Goal: Book appointment/travel/reservation

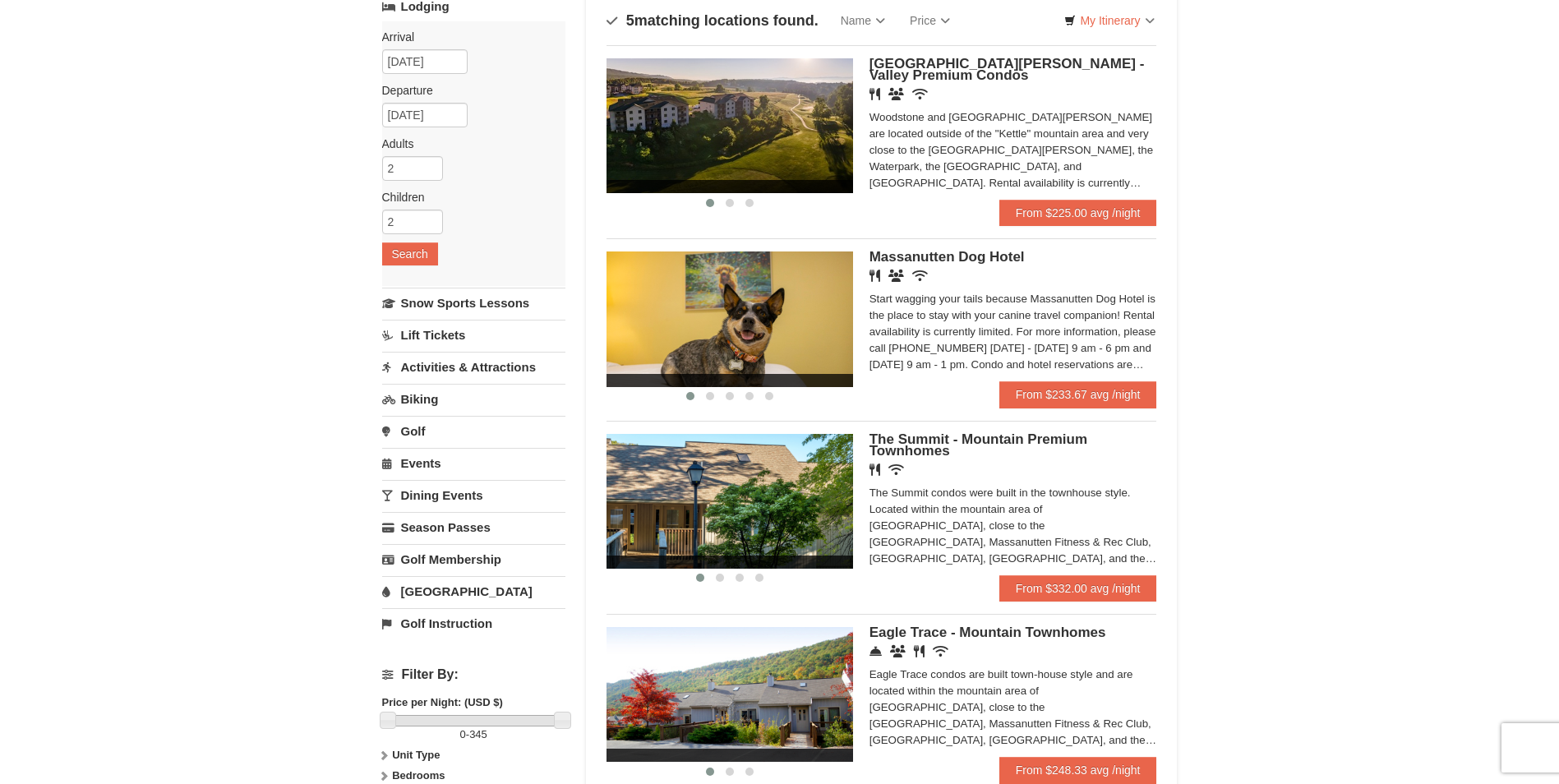
scroll to position [82, 0]
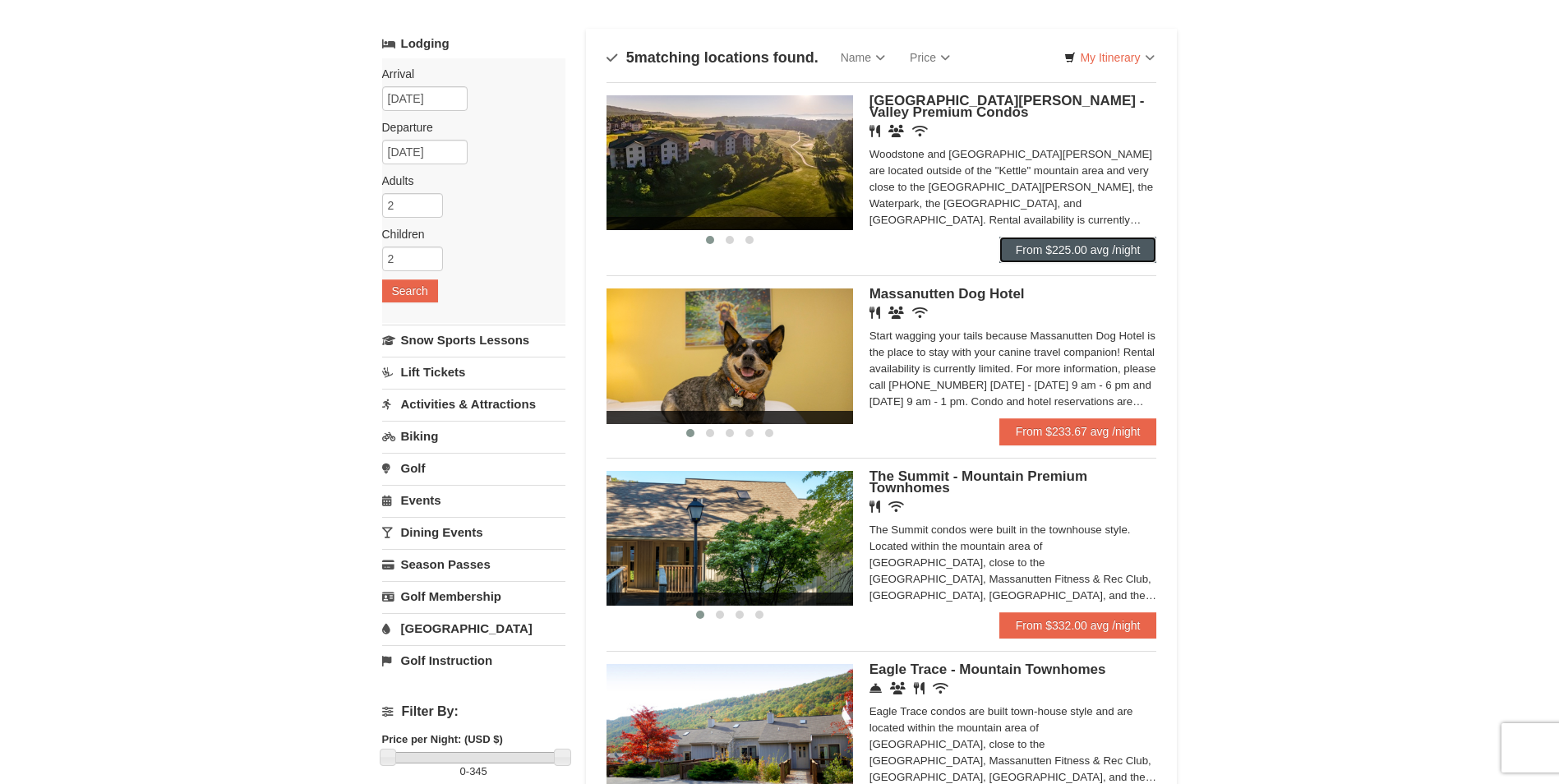
click at [1078, 250] on link "From $225.00 avg /night" at bounding box center [1078, 249] width 158 height 26
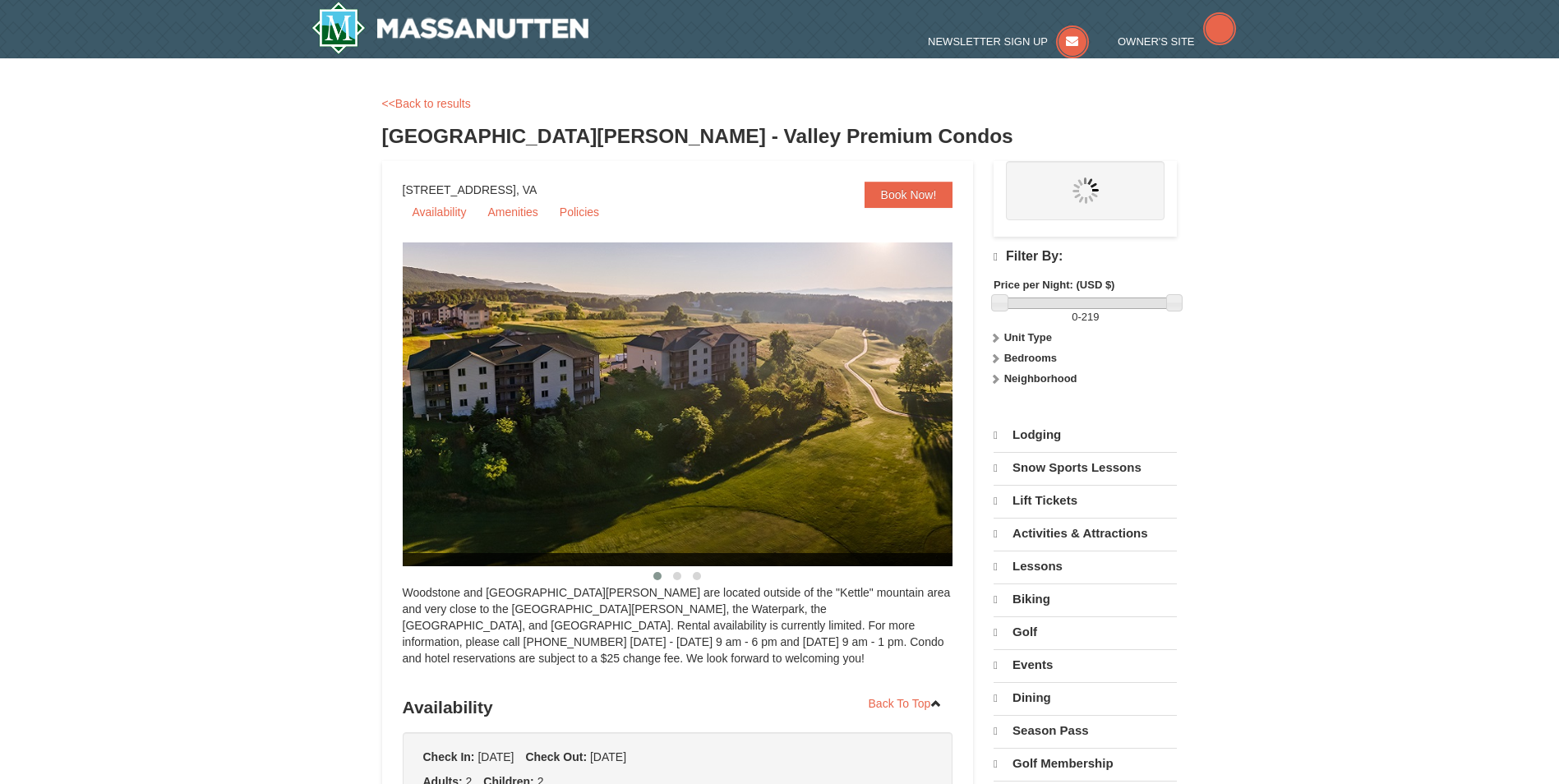
select select "9"
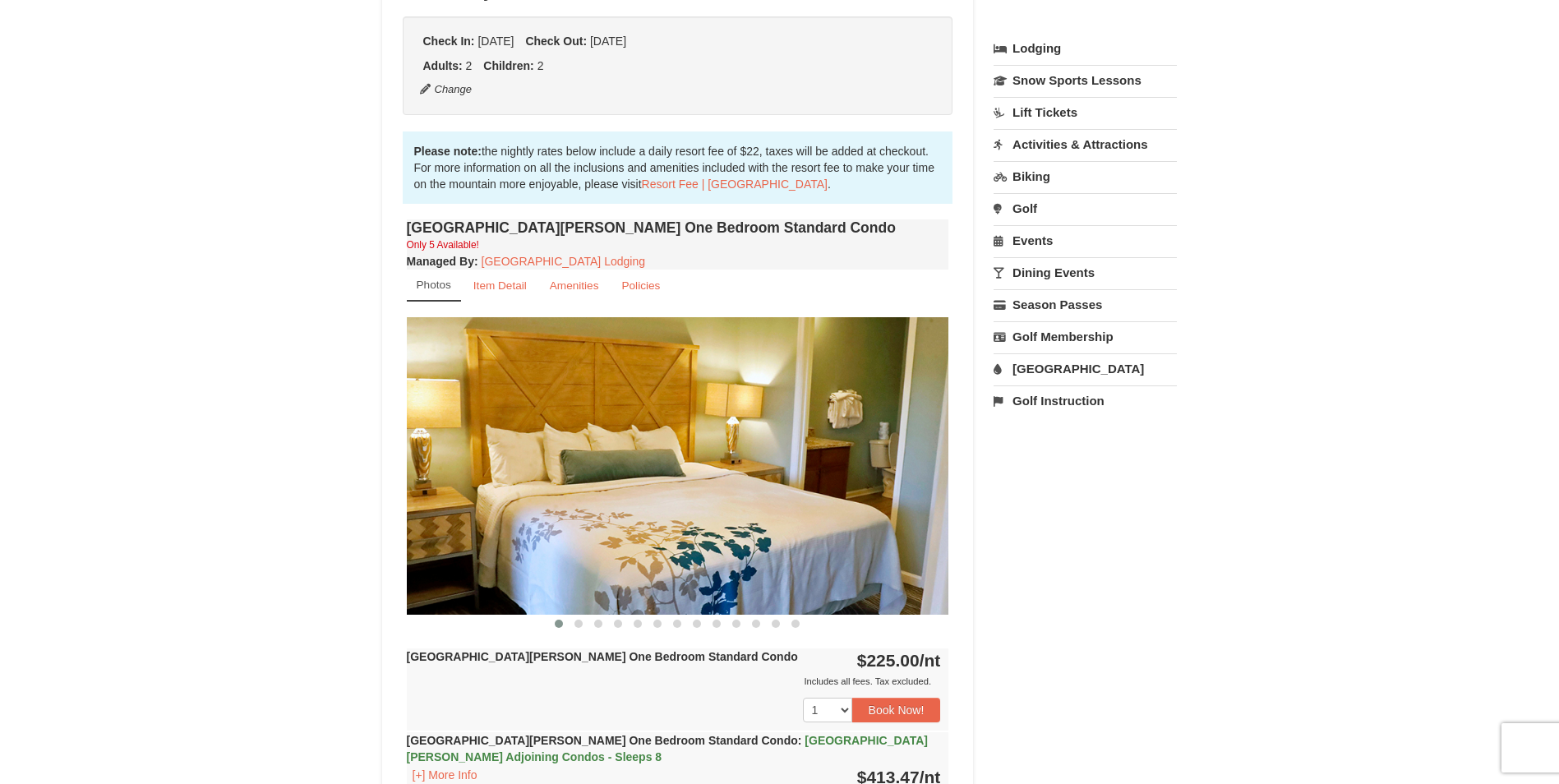
scroll to position [411, 0]
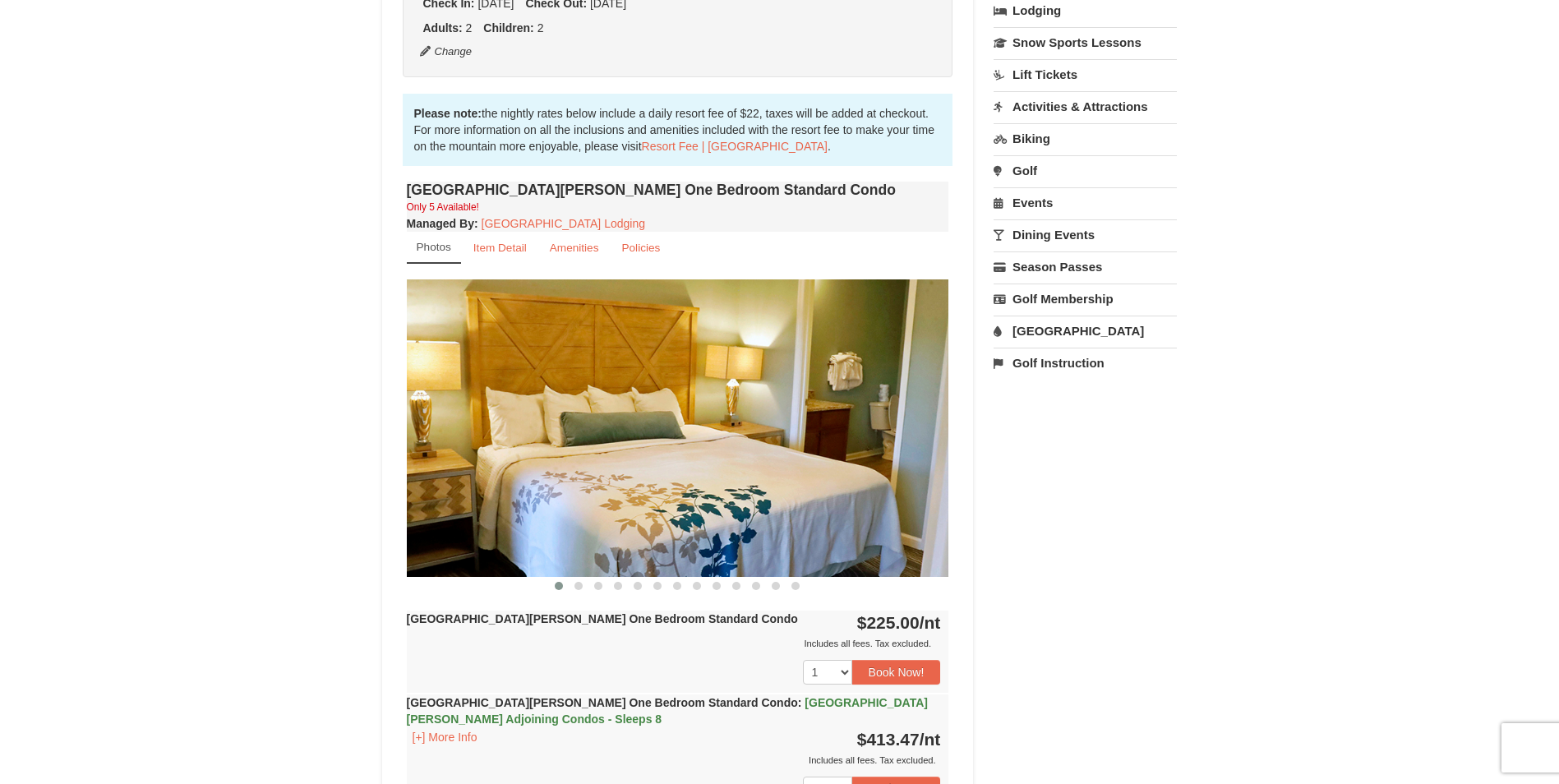
click at [933, 402] on img at bounding box center [677, 427] width 542 height 296
click at [578, 585] on span at bounding box center [579, 585] width 9 height 9
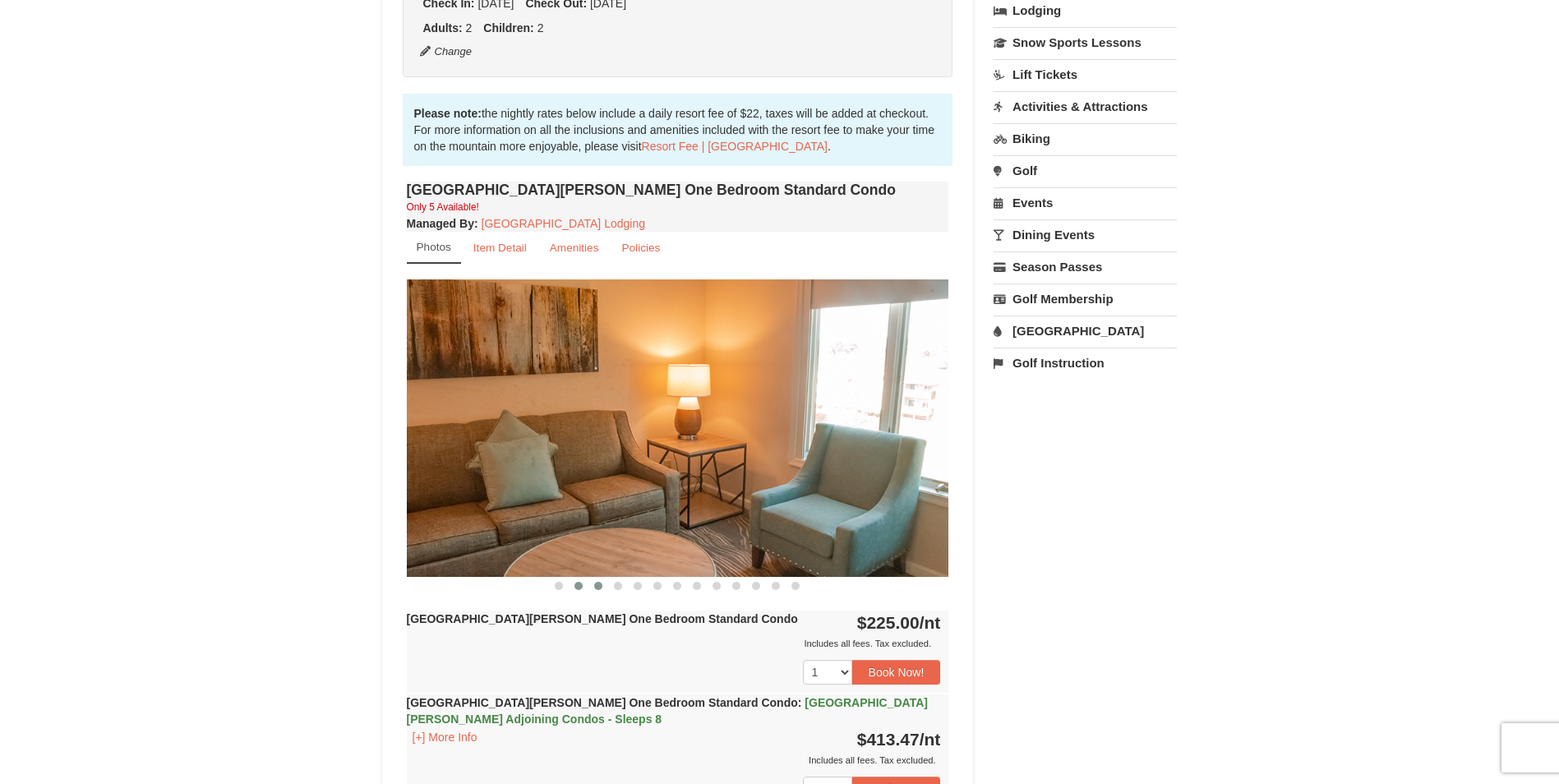
click at [592, 586] on button at bounding box center [598, 585] width 20 height 16
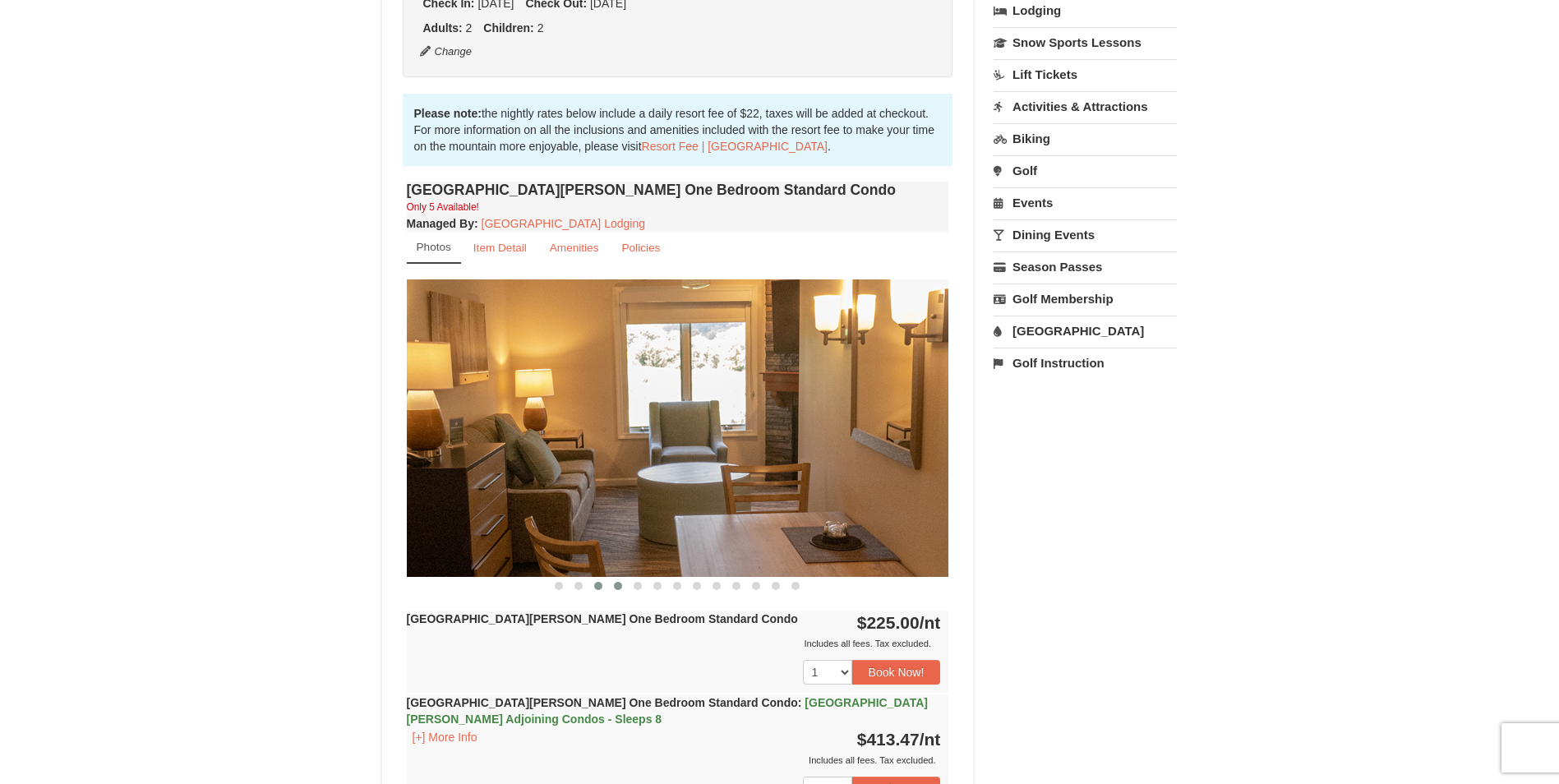
click at [617, 586] on span at bounding box center [618, 585] width 9 height 9
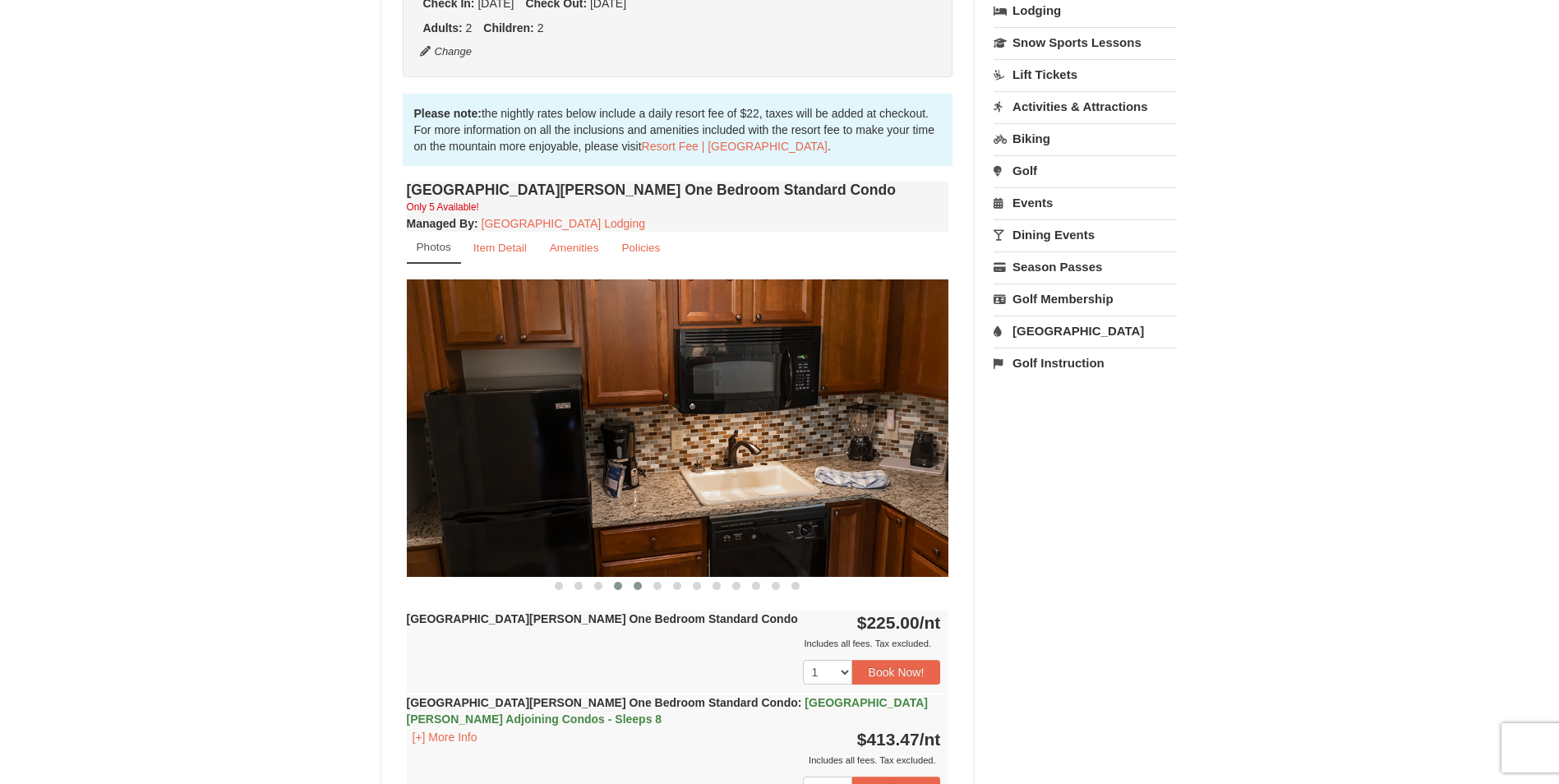
click at [636, 586] on span at bounding box center [637, 585] width 9 height 9
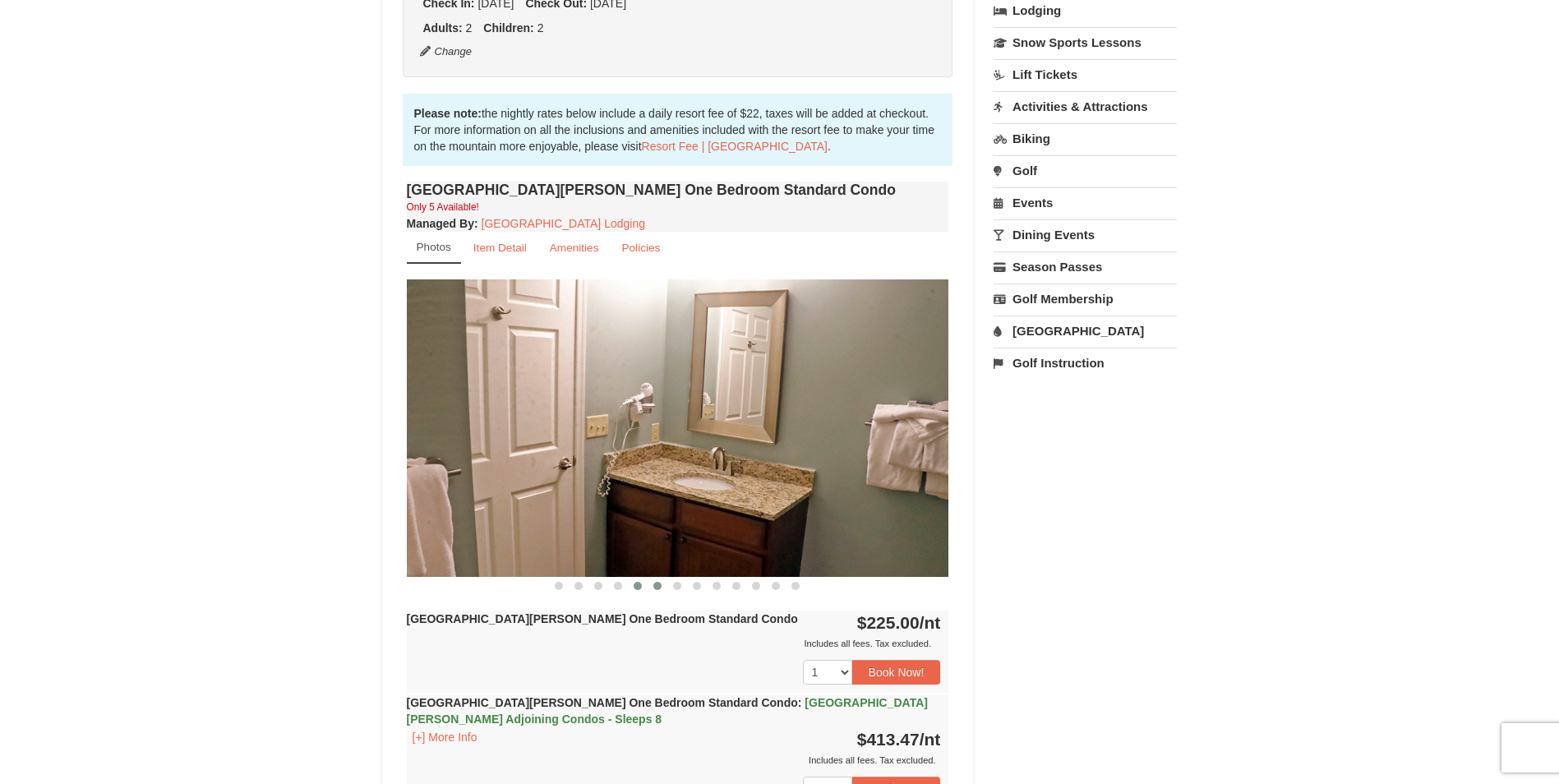
click at [656, 586] on span at bounding box center [657, 585] width 9 height 9
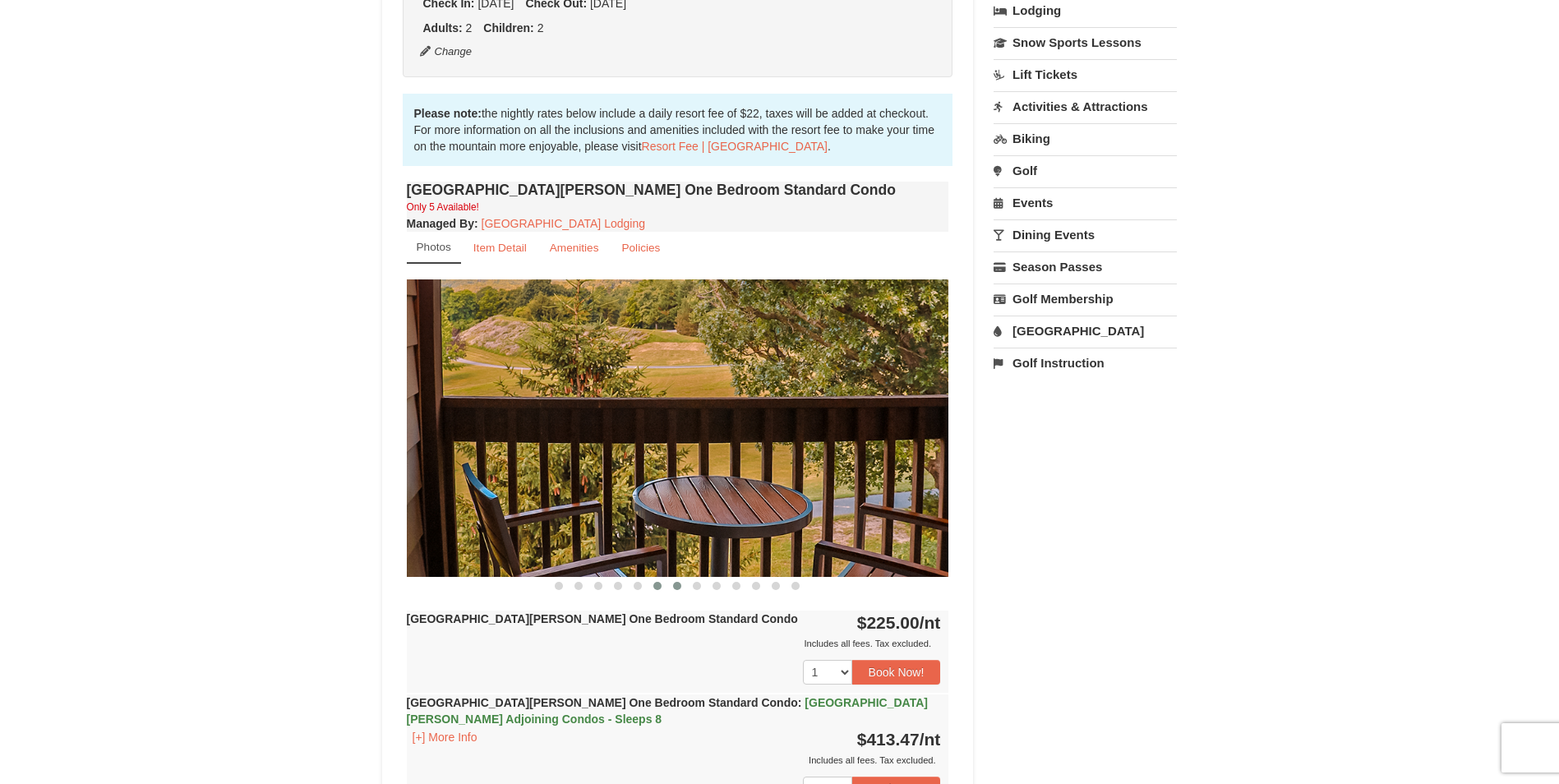
click at [677, 585] on span at bounding box center [677, 585] width 9 height 9
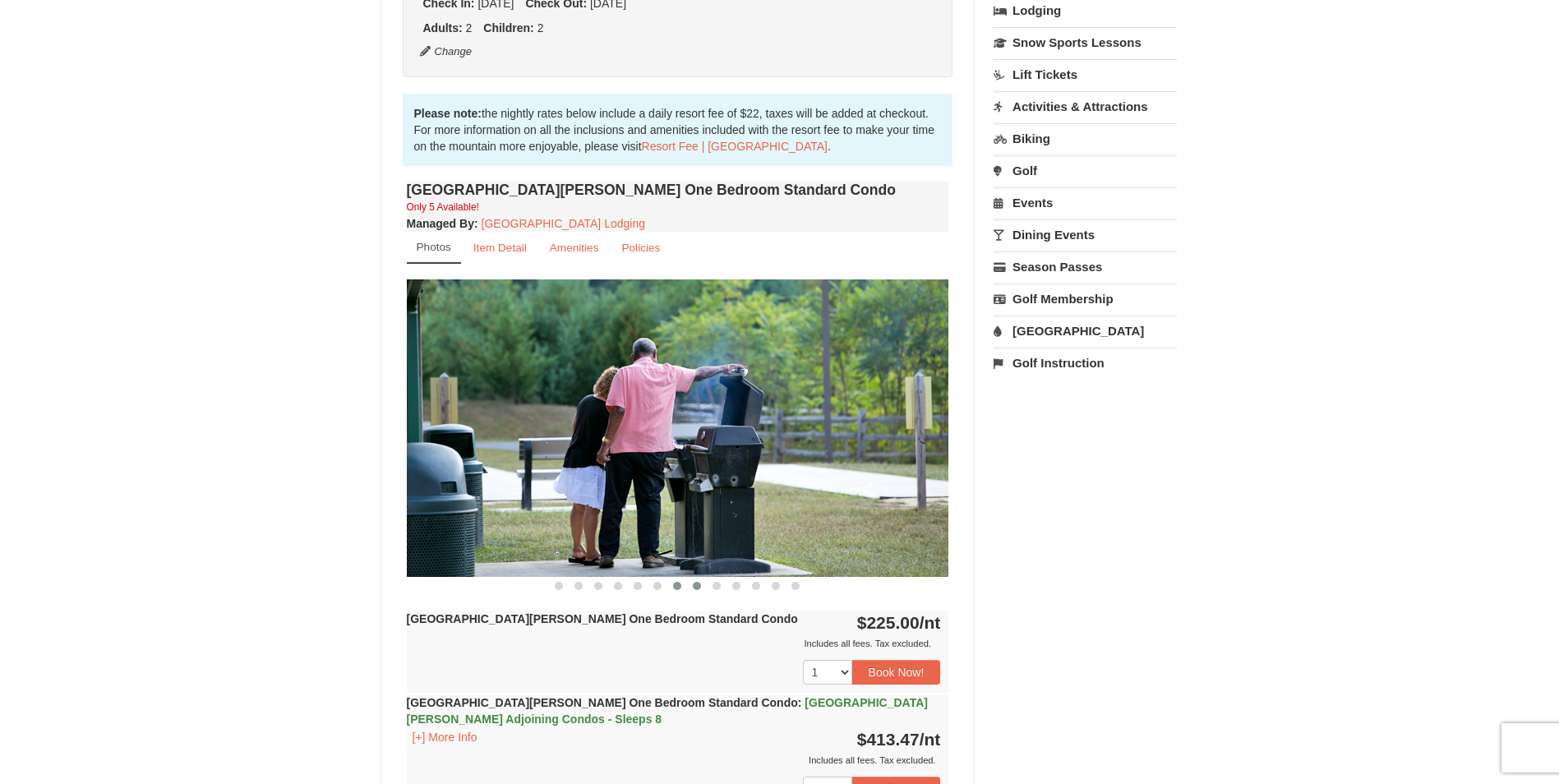
click at [700, 586] on span at bounding box center [696, 585] width 9 height 9
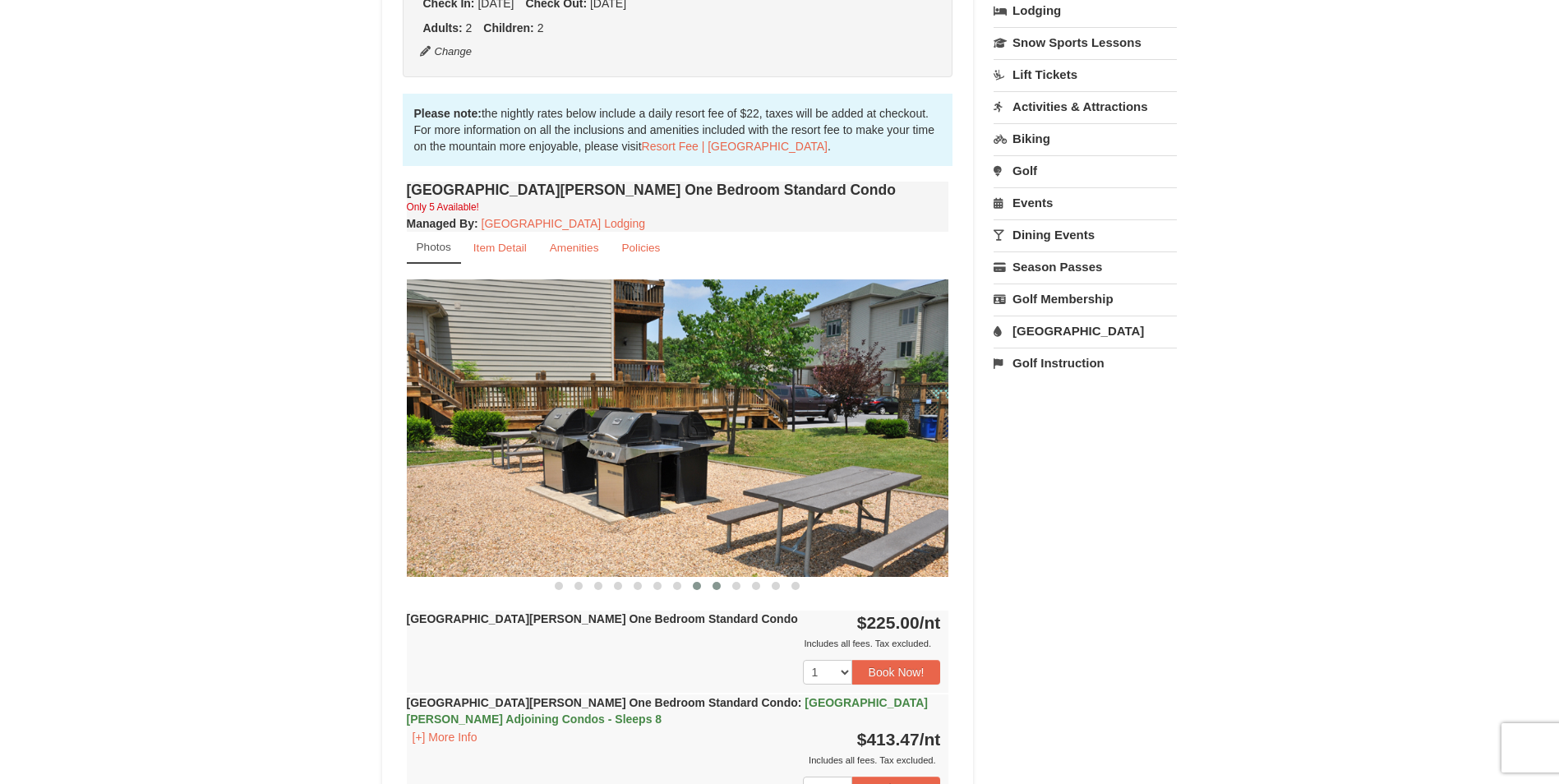
click at [714, 586] on span at bounding box center [716, 585] width 9 height 9
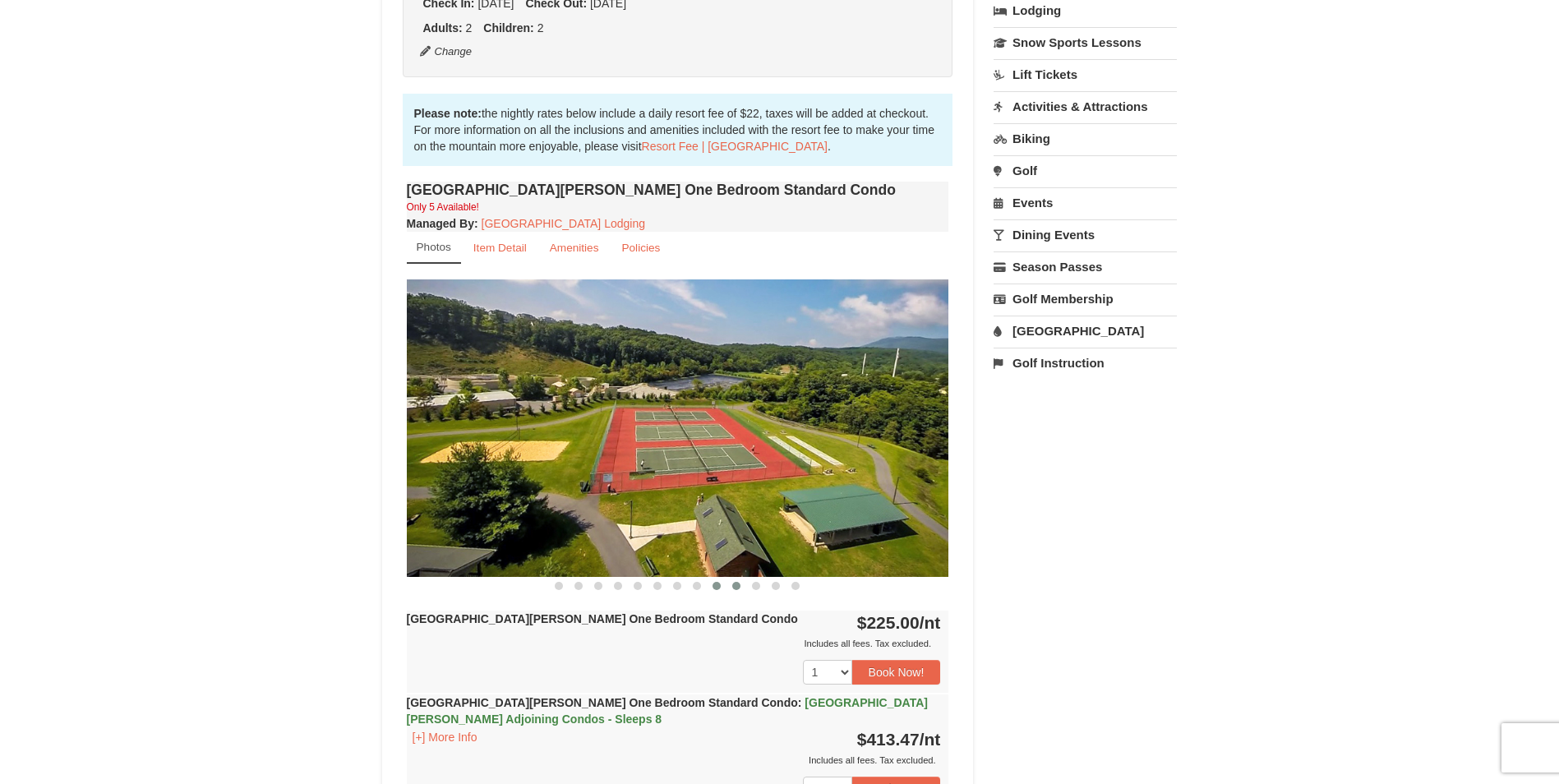
click at [735, 586] on span at bounding box center [736, 585] width 9 height 9
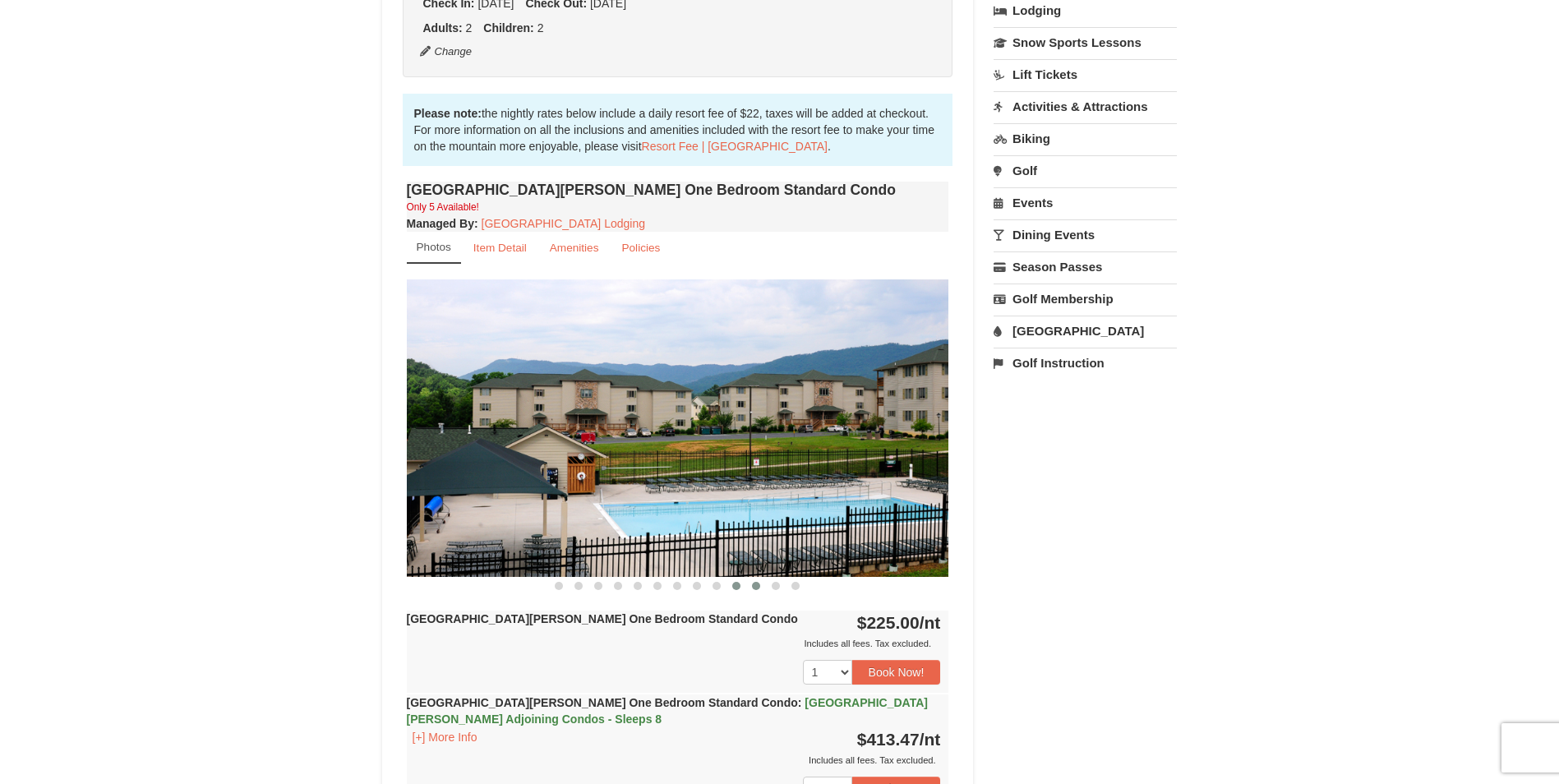
click at [756, 584] on span at bounding box center [756, 585] width 9 height 9
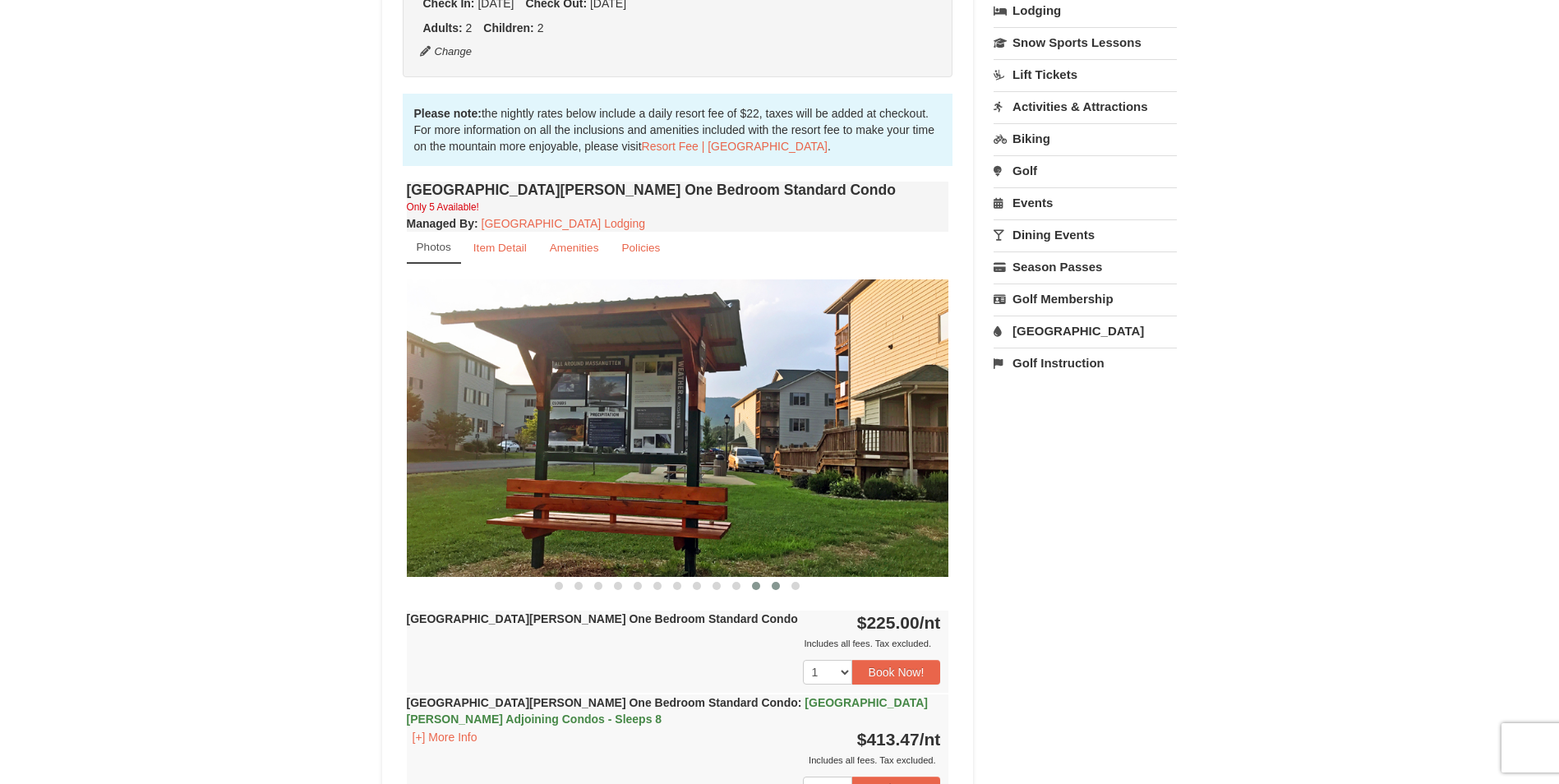
click at [776, 583] on span at bounding box center [776, 585] width 9 height 9
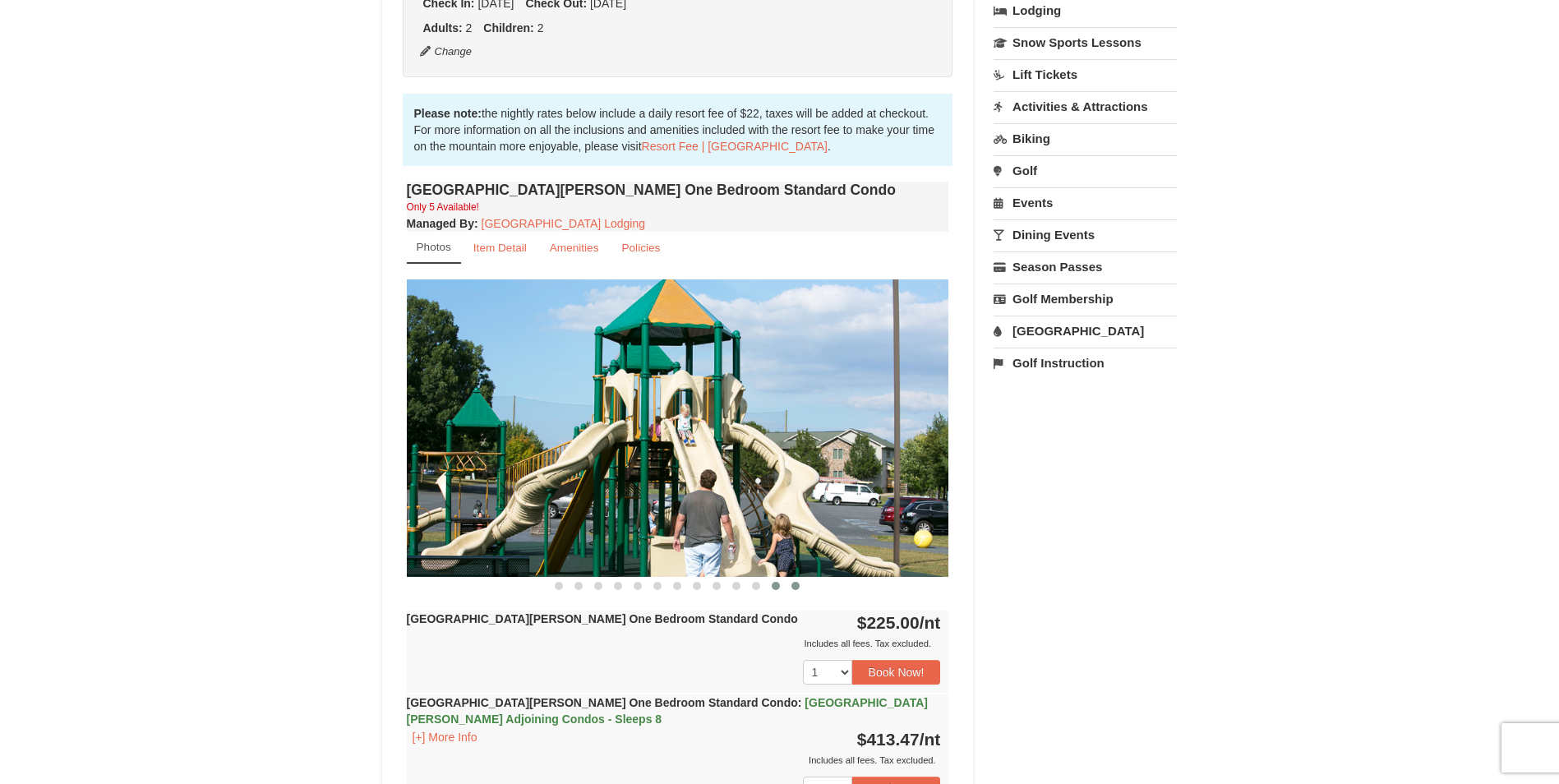
click at [796, 584] on span at bounding box center [795, 585] width 9 height 9
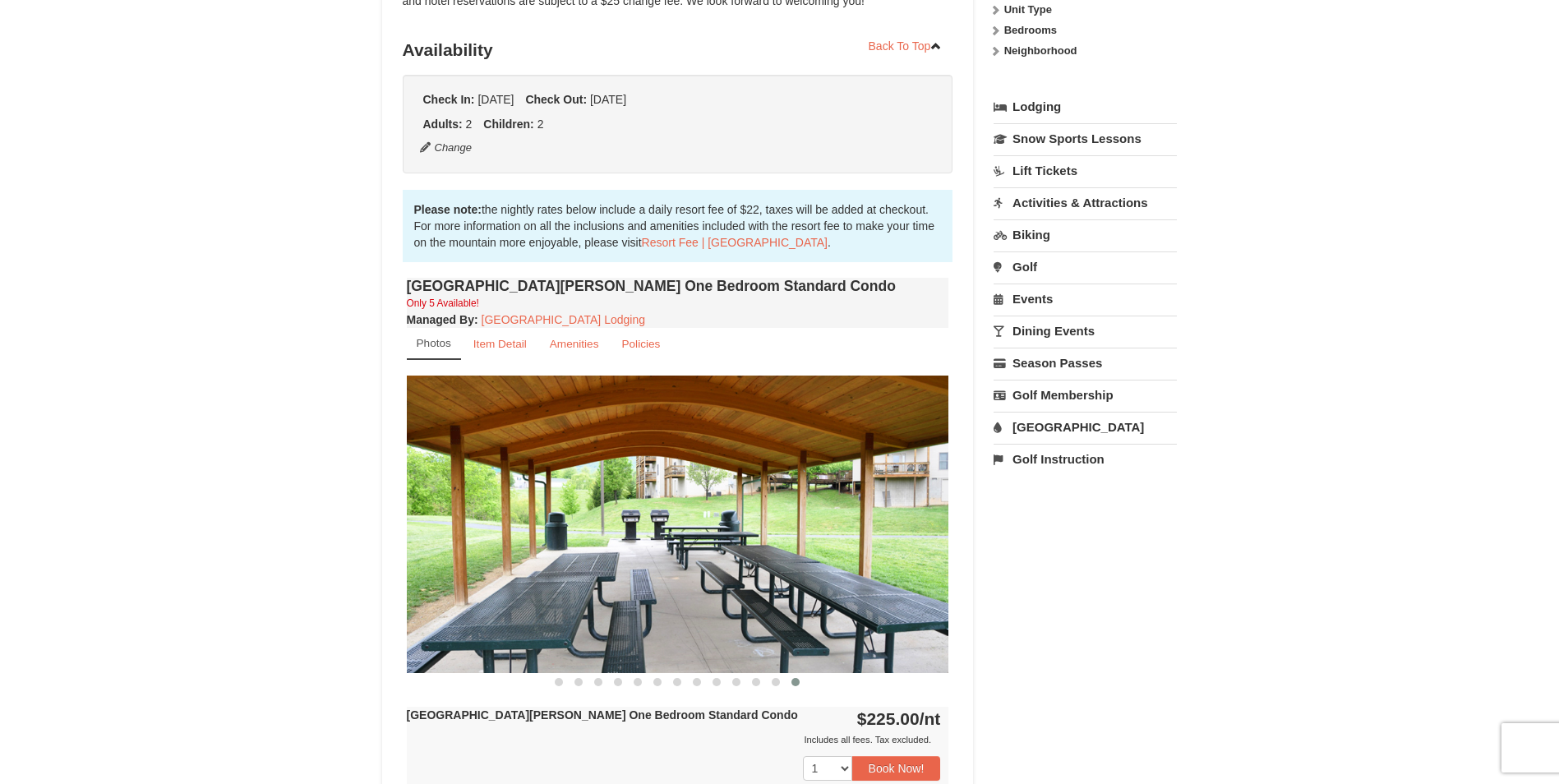
scroll to position [0, 0]
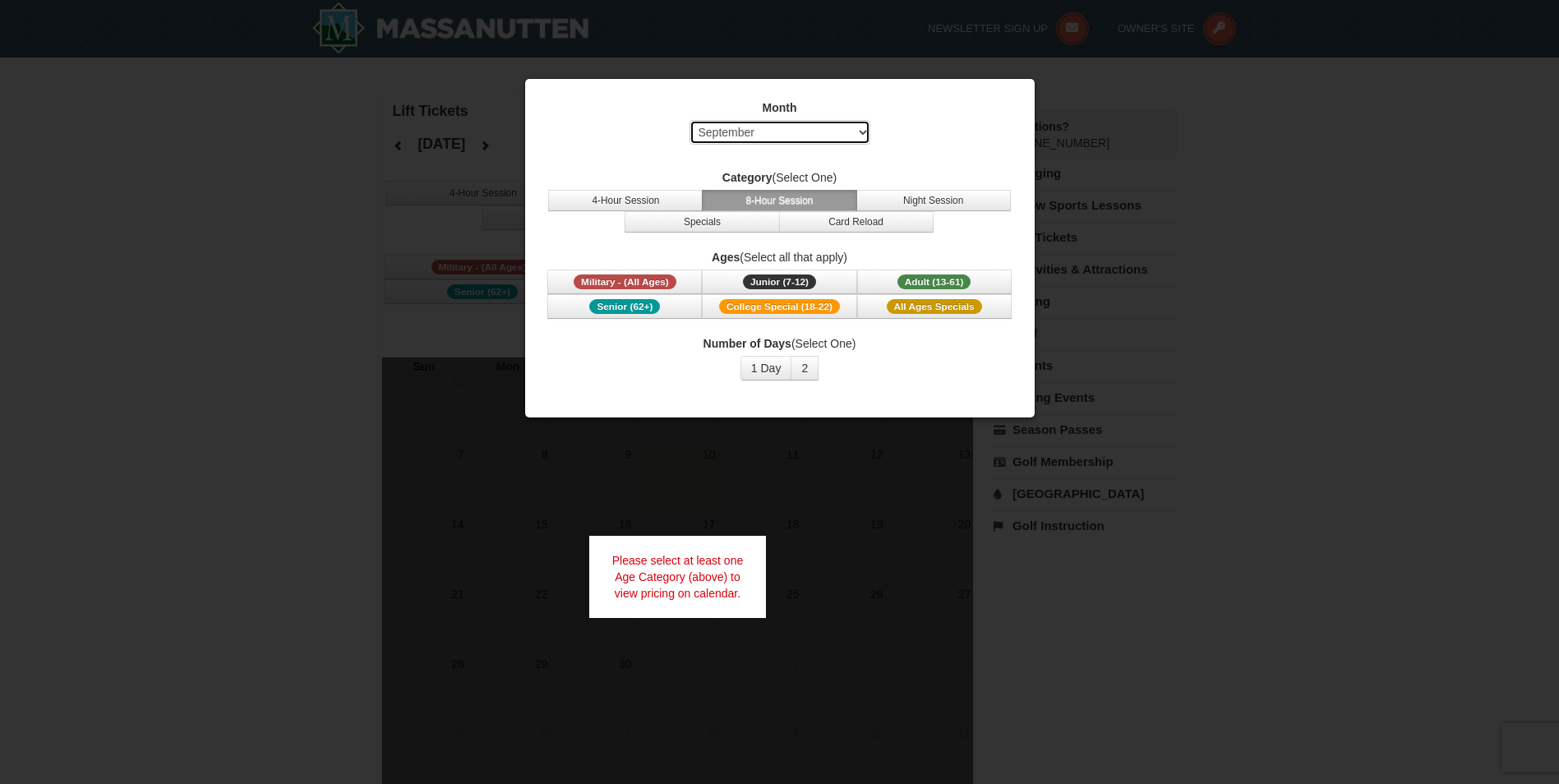
click at [864, 130] on select "Select September October November December January February March April May Jun…" at bounding box center [780, 132] width 181 height 25
select select "2"
click at [690, 120] on select "Select September October November December January February March April May Jun…" at bounding box center [780, 132] width 181 height 25
click at [934, 278] on span "Adult (13-61)" at bounding box center [933, 281] width 74 height 14
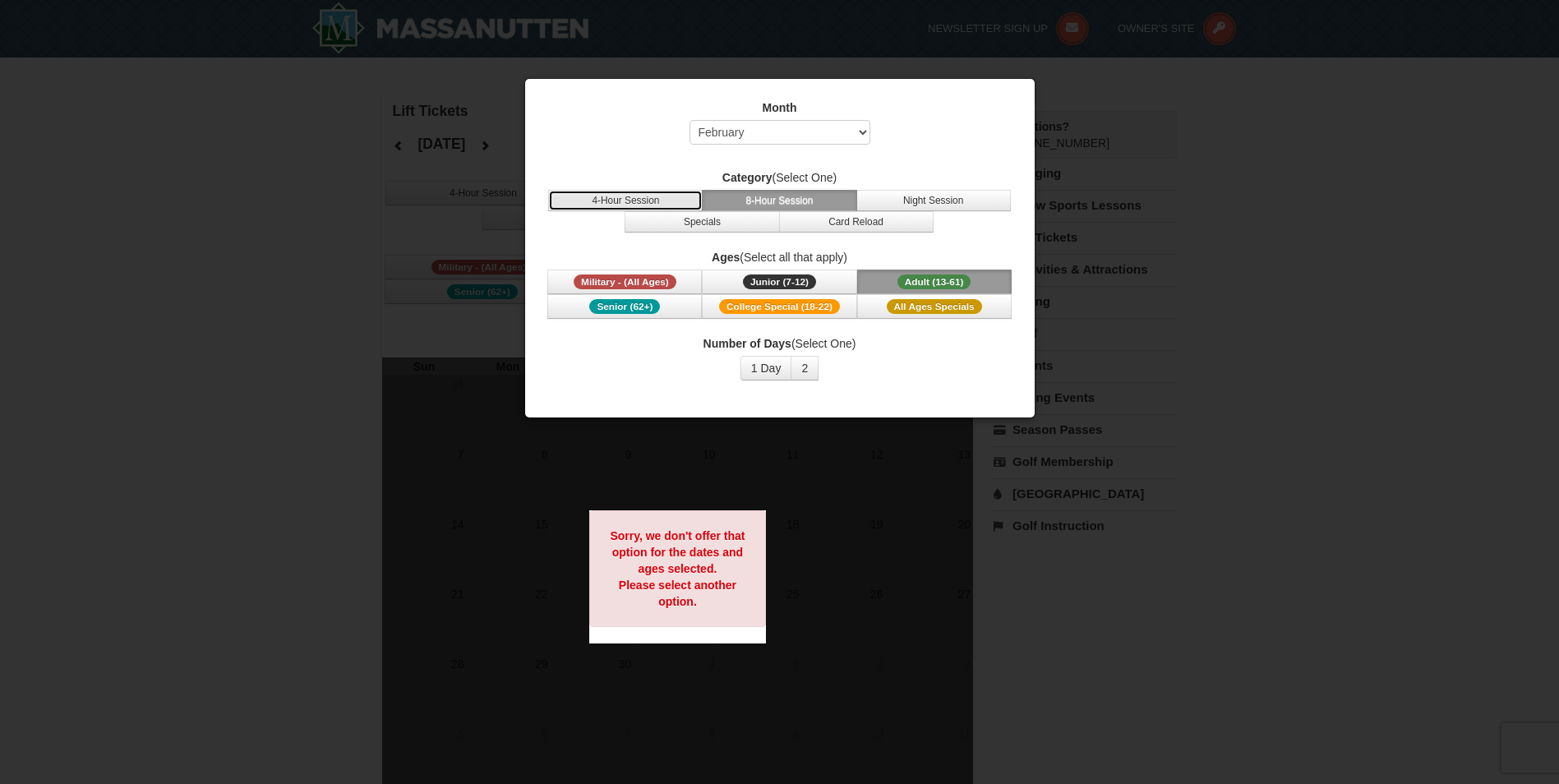
click at [623, 200] on button "4-Hour Session" at bounding box center [626, 200] width 155 height 21
click at [379, 161] on div at bounding box center [780, 392] width 1559 height 784
click at [238, 174] on div at bounding box center [780, 392] width 1559 height 784
